Goal: Complete application form: Complete application form

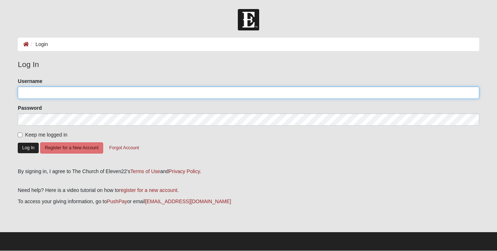
type input "[EMAIL_ADDRESS][DOMAIN_NAME]"
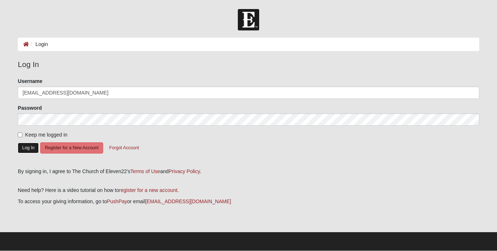
click at [30, 150] on button "Log In" at bounding box center [28, 147] width 21 height 10
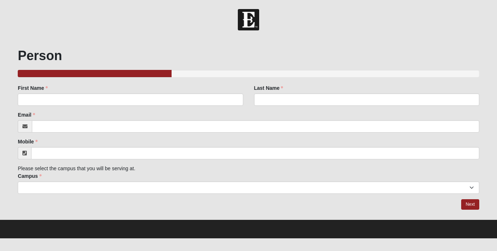
click at [89, 90] on div "First Name First Name is required." at bounding box center [130, 94] width 225 height 21
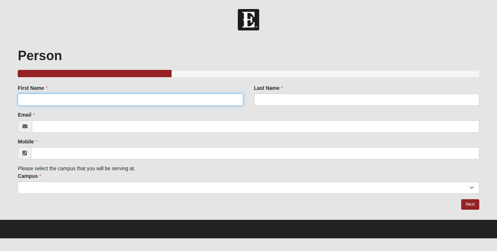
click at [86, 100] on input "First Name" at bounding box center [130, 99] width 225 height 12
type input "[PERSON_NAME]"
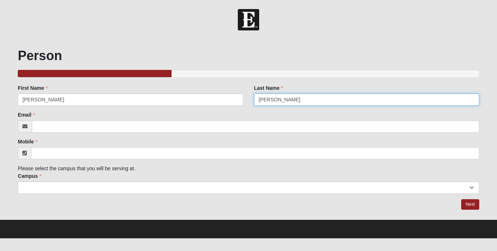
type input "[PERSON_NAME]"
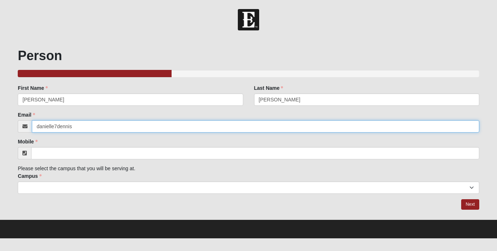
type input "[EMAIL_ADDRESS][DOMAIN_NAME]"
type input "[PHONE_NUMBER]"
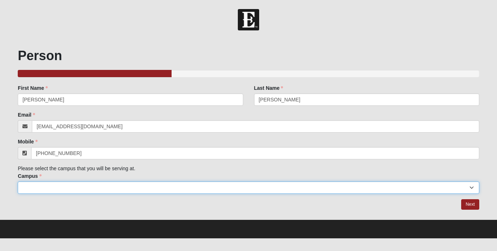
click at [109, 188] on select "Arlington Baymeadows Eleven22 Online [PERSON_NAME][GEOGRAPHIC_DATA] Jesup [GEOG…" at bounding box center [248, 187] width 461 height 12
select select "3"
click at [18, 181] on select "Arlington Baymeadows Eleven22 Online [PERSON_NAME][GEOGRAPHIC_DATA] Jesup [GEOG…" at bounding box center [248, 187] width 461 height 12
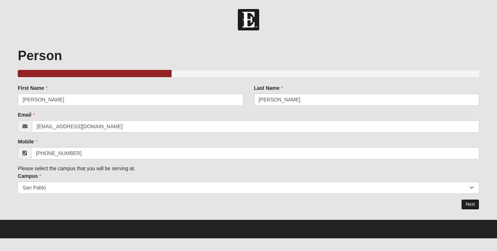
click at [471, 206] on link "Next" at bounding box center [470, 204] width 18 height 10
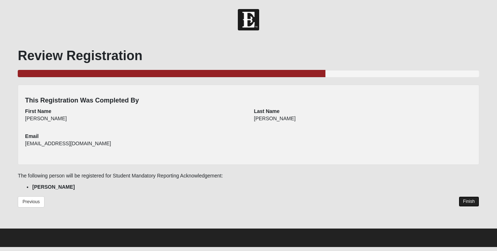
click at [466, 197] on link "Finish" at bounding box center [468, 201] width 21 height 10
